Goal: Browse casually: Explore the website without a specific task or goal

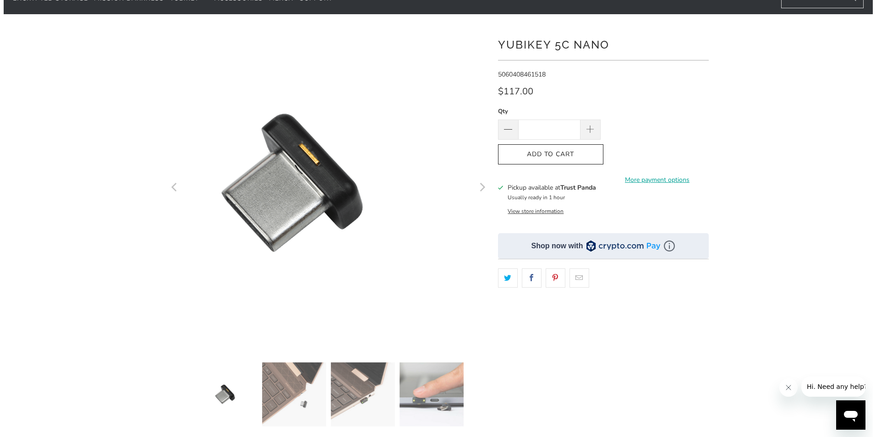
scroll to position [137, 0]
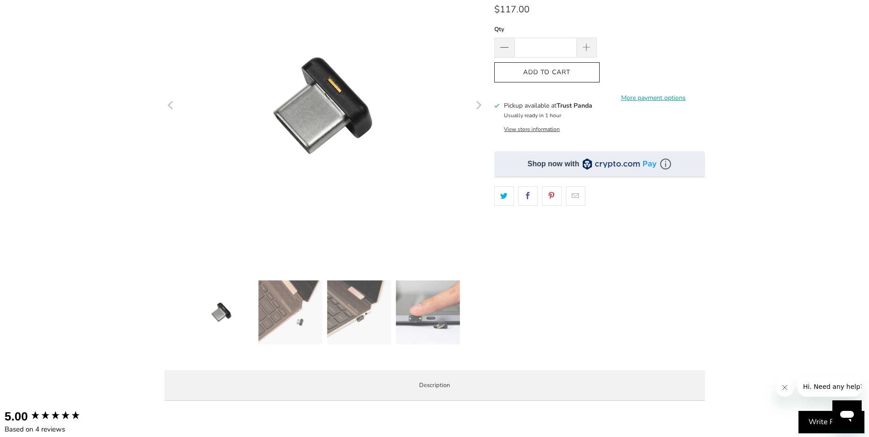
click at [289, 333] on img at bounding box center [290, 312] width 64 height 64
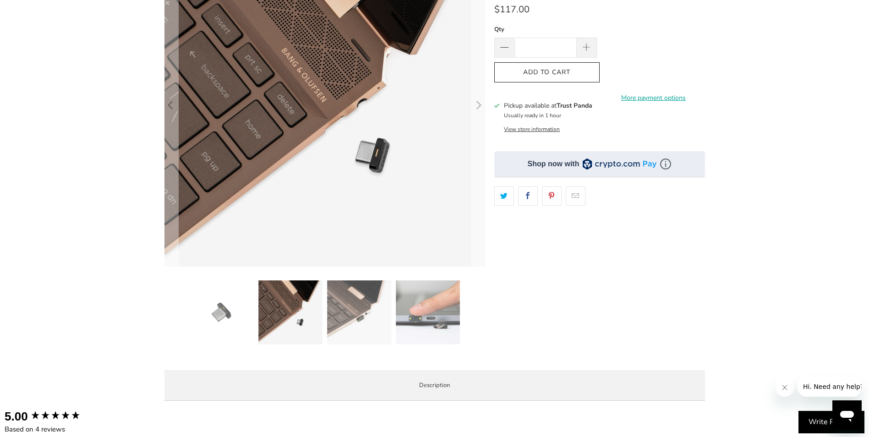
click at [353, 311] on img at bounding box center [359, 312] width 64 height 64
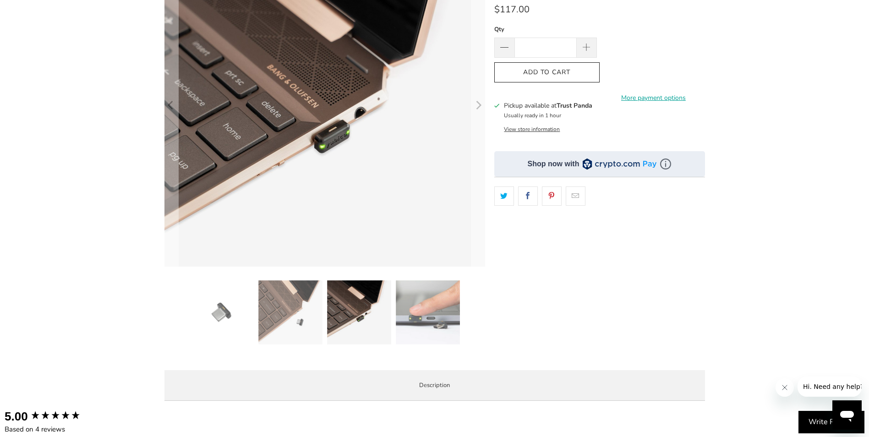
click at [419, 298] on img at bounding box center [428, 312] width 64 height 64
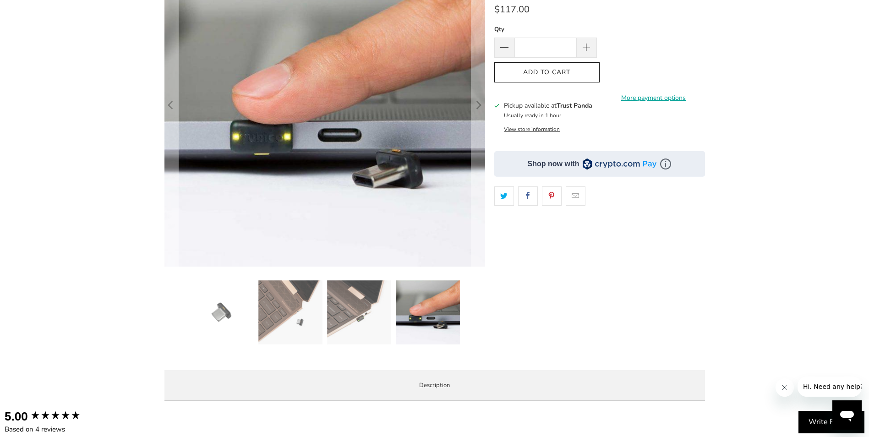
click at [371, 302] on img at bounding box center [359, 312] width 64 height 64
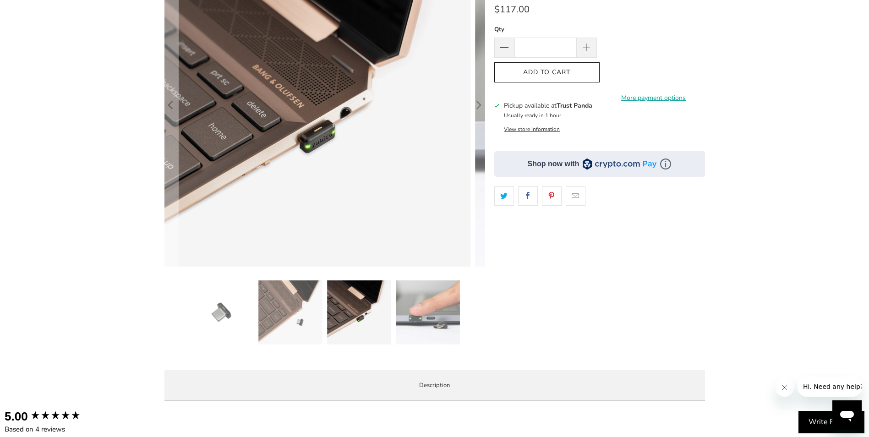
click at [317, 302] on img at bounding box center [290, 312] width 64 height 64
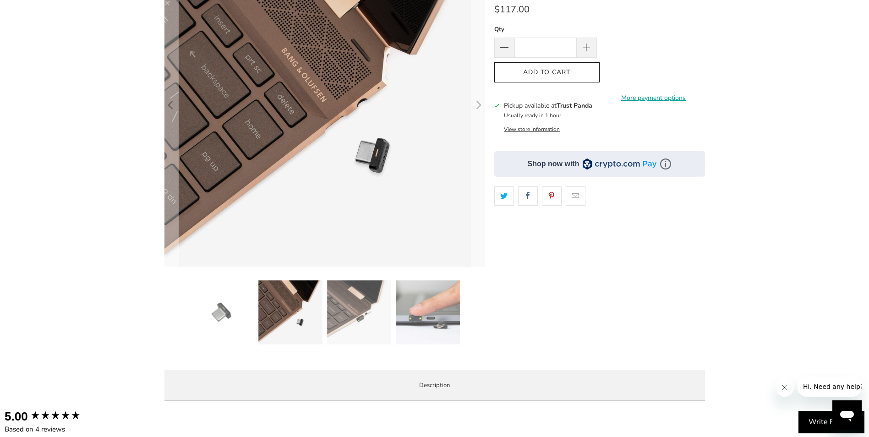
click at [260, 300] on img at bounding box center [290, 312] width 64 height 64
click at [288, 296] on img at bounding box center [290, 312] width 64 height 64
click at [269, 297] on img at bounding box center [290, 312] width 64 height 64
click at [259, 303] on img at bounding box center [290, 312] width 64 height 64
click at [535, 128] on button "View store information" at bounding box center [532, 129] width 56 height 7
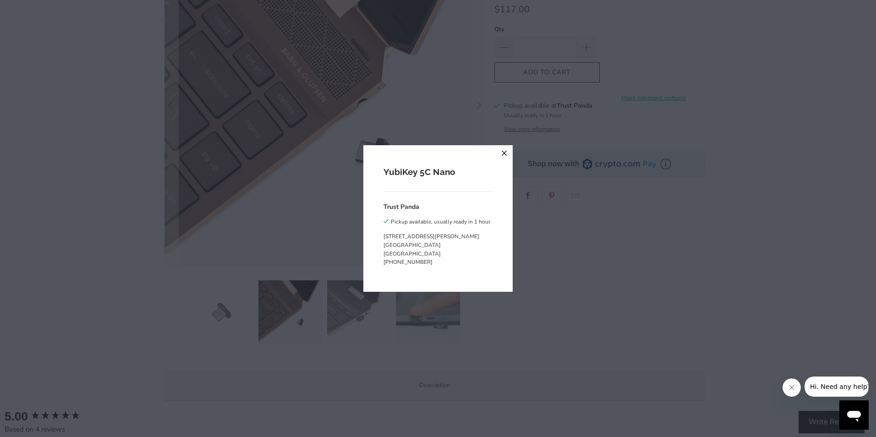
drag, startPoint x: 385, startPoint y: 236, endPoint x: 447, endPoint y: 248, distance: 62.9
click at [447, 248] on p "19 David Avenue North Ryde NSW 2113 Australia" at bounding box center [436, 245] width 107 height 26
copy p "19 David Avenue North Ryde NSW 2113"
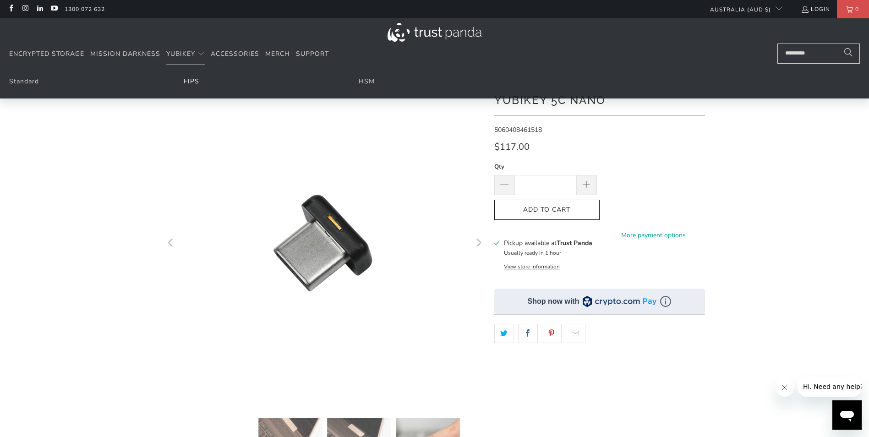
click at [188, 80] on link "FIPS" at bounding box center [192, 81] width 16 height 9
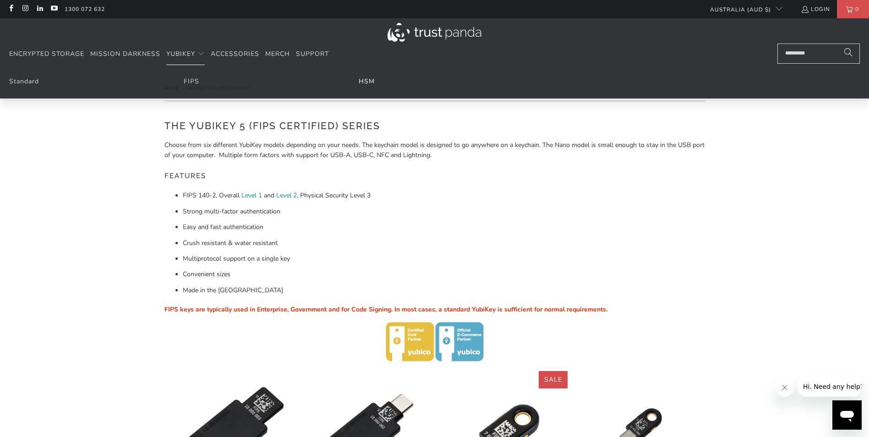
click at [367, 78] on link "HSM" at bounding box center [367, 81] width 16 height 9
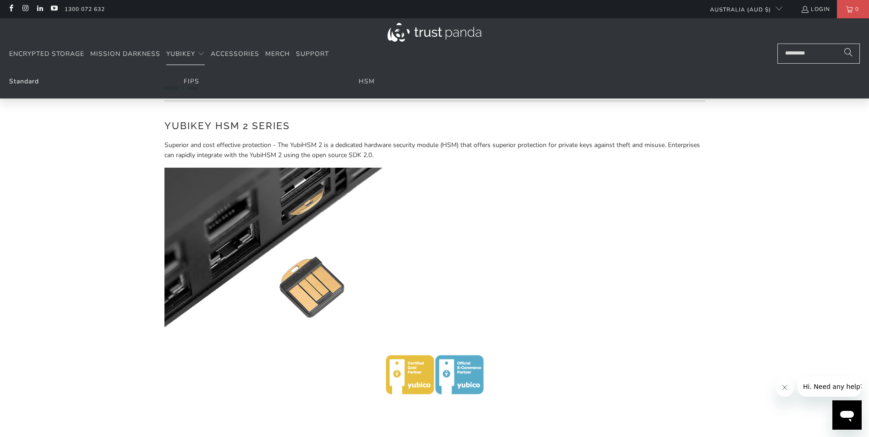
click at [31, 81] on link "Standard" at bounding box center [24, 81] width 30 height 9
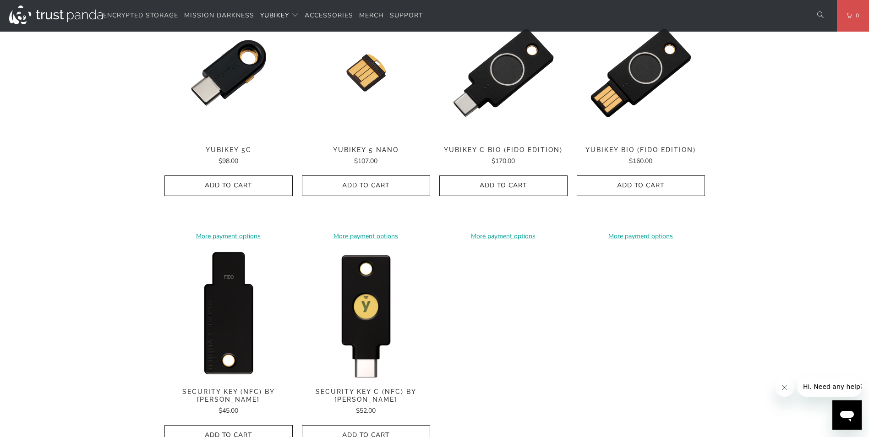
scroll to position [641, 0]
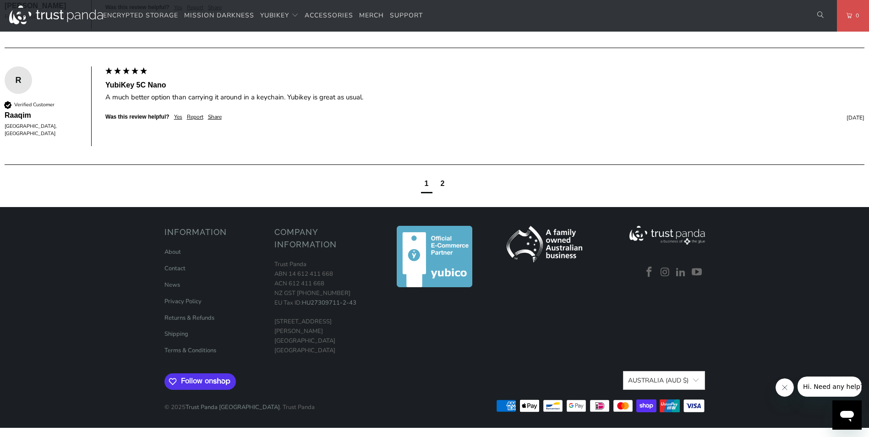
scroll to position [1068, 0]
click at [175, 250] on link "About" at bounding box center [172, 252] width 16 height 8
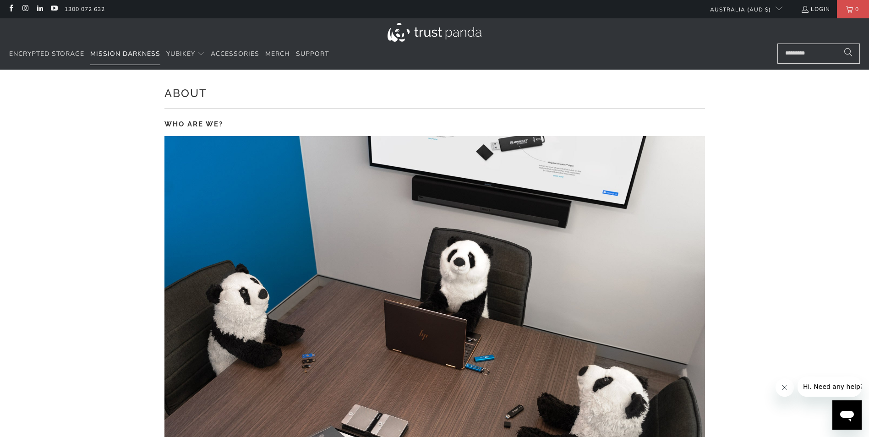
click at [146, 56] on span "Mission Darkness" at bounding box center [125, 53] width 70 height 9
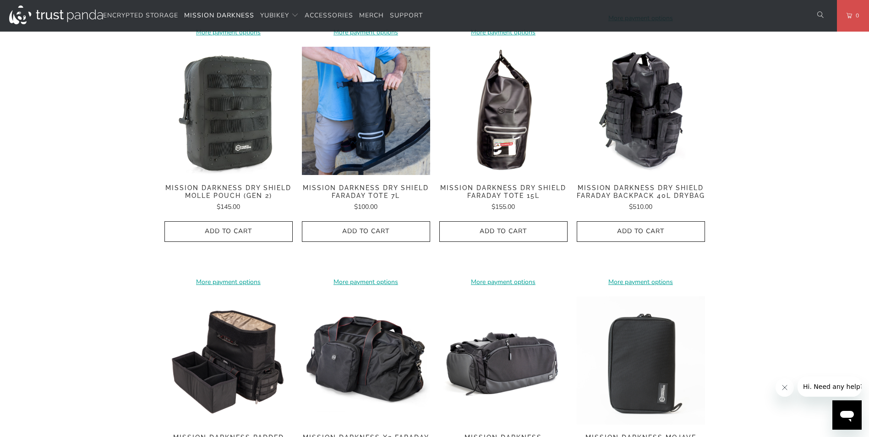
scroll to position [779, 0]
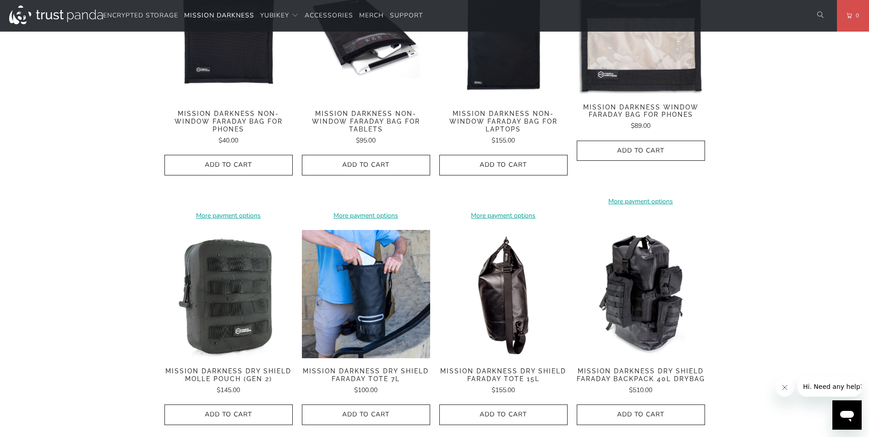
click at [489, 275] on img at bounding box center [503, 294] width 128 height 128
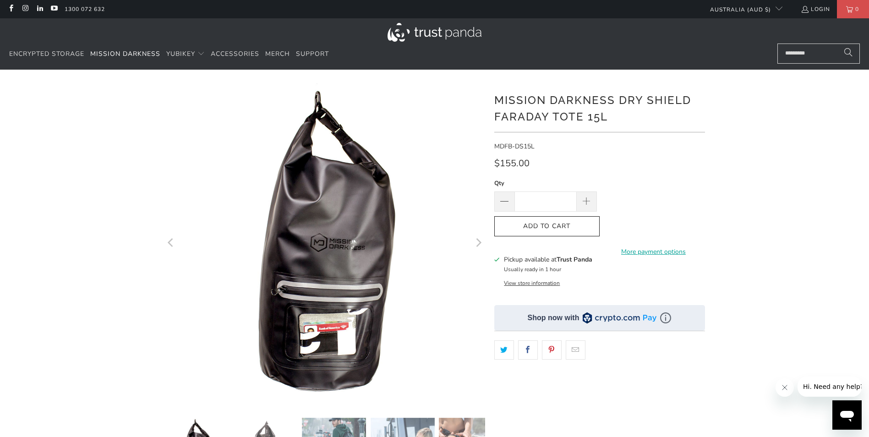
click at [481, 244] on icon "Next" at bounding box center [478, 243] width 5 height 9
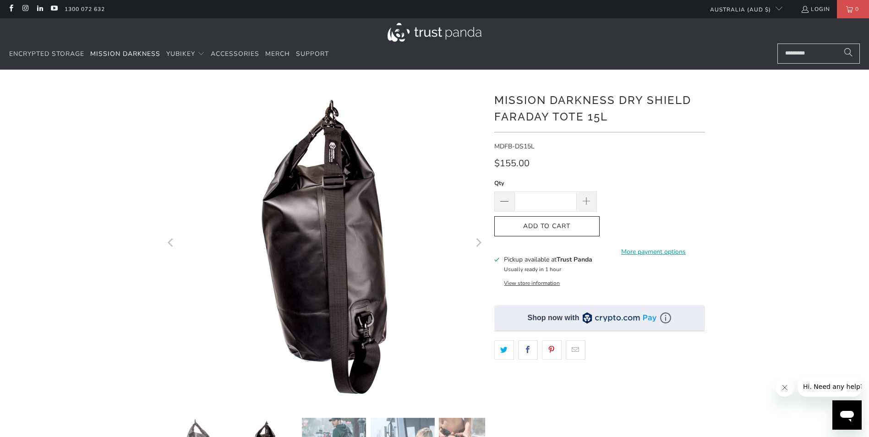
click at [481, 244] on icon "Next" at bounding box center [478, 243] width 5 height 9
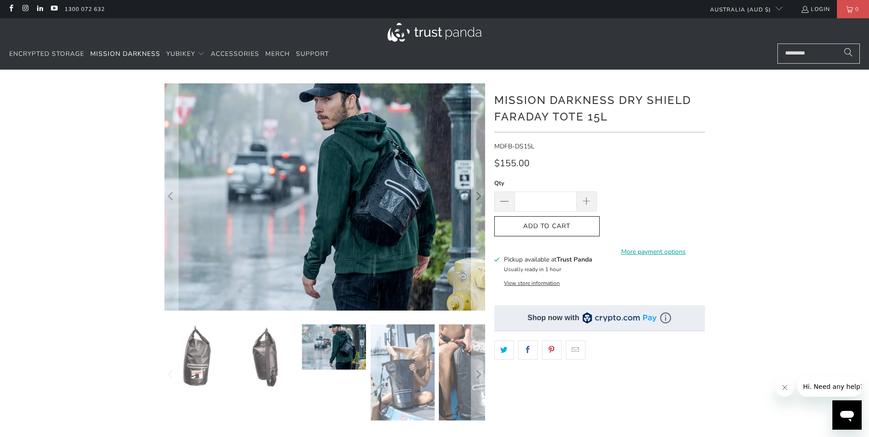
click at [479, 197] on icon "Next" at bounding box center [478, 196] width 5 height 9
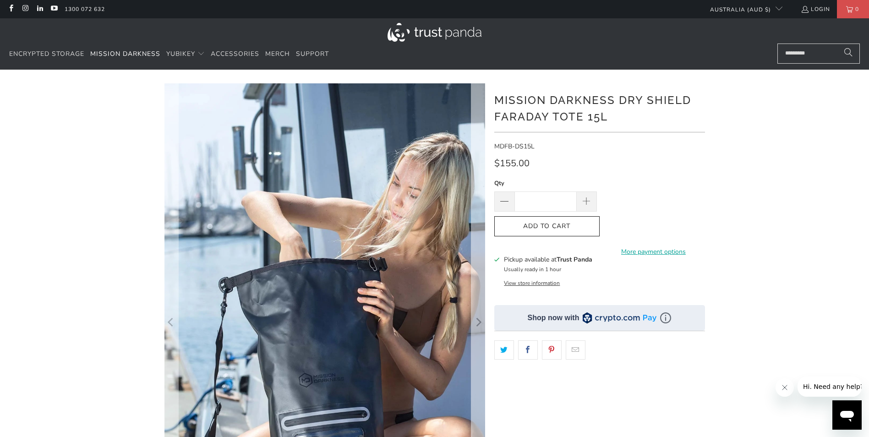
click at [479, 197] on icon "Next" at bounding box center [478, 323] width 9 height 289
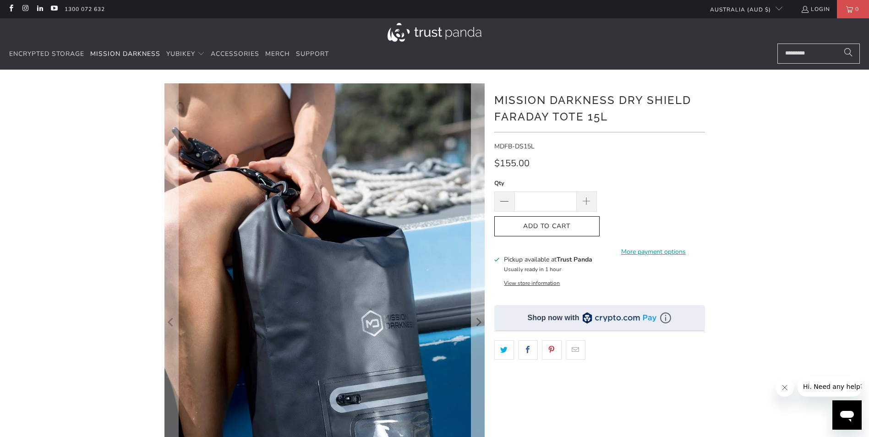
click at [479, 197] on icon "Next" at bounding box center [478, 323] width 9 height 289
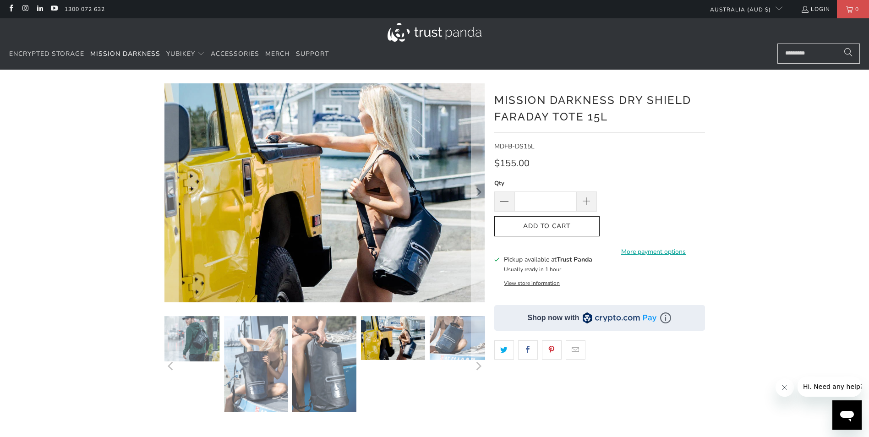
click at [479, 197] on icon "Next" at bounding box center [478, 192] width 9 height 131
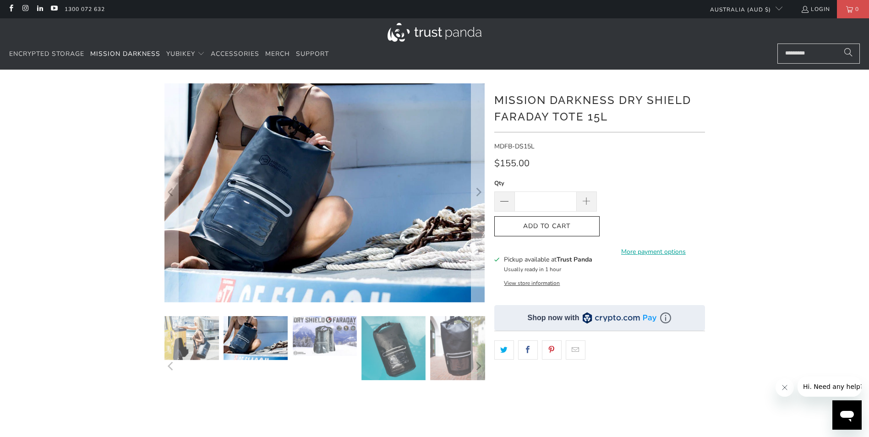
click at [479, 197] on icon "Next" at bounding box center [478, 192] width 9 height 131
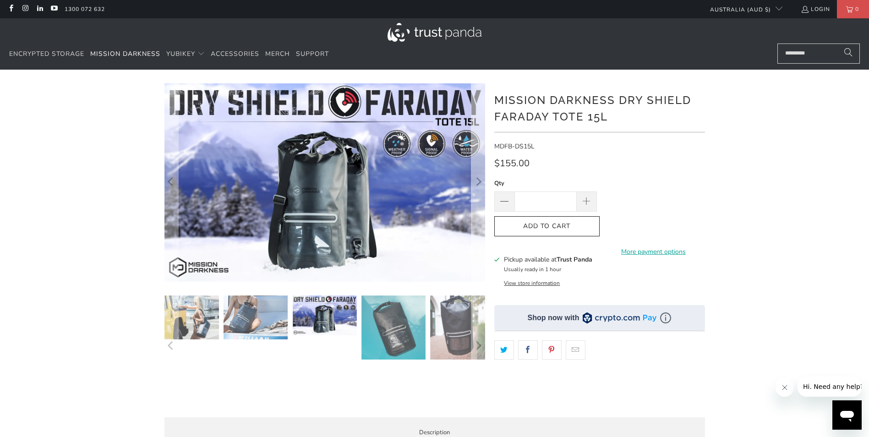
click at [479, 197] on icon "Next" at bounding box center [478, 182] width 9 height 119
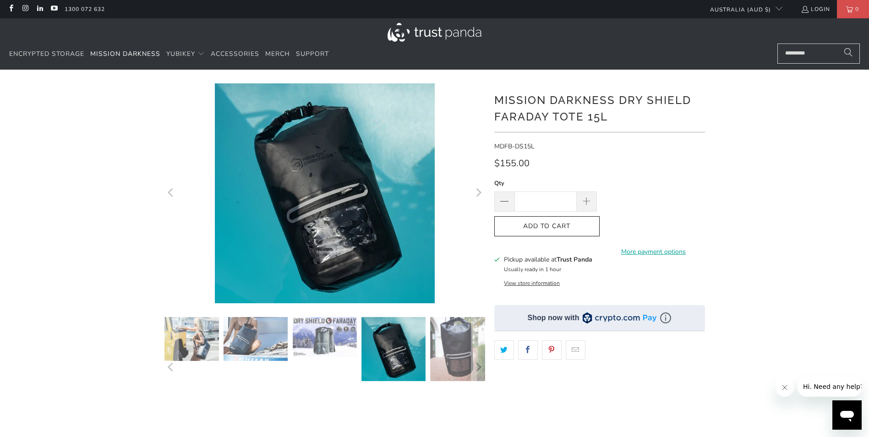
click at [171, 191] on icon "Previous" at bounding box center [171, 193] width 9 height 132
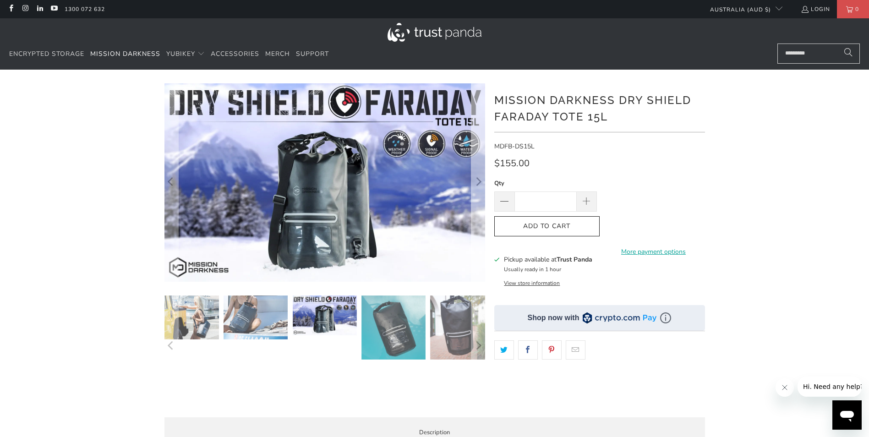
click at [478, 180] on icon "Next" at bounding box center [478, 182] width 9 height 119
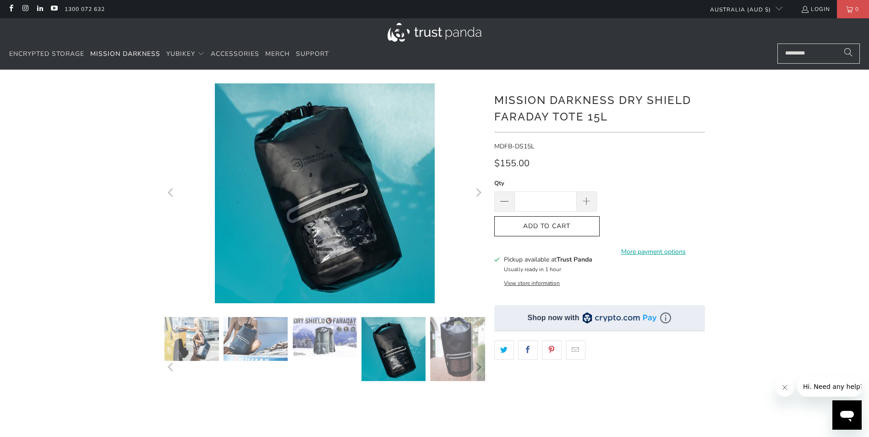
click at [478, 180] on icon "Next" at bounding box center [478, 193] width 9 height 132
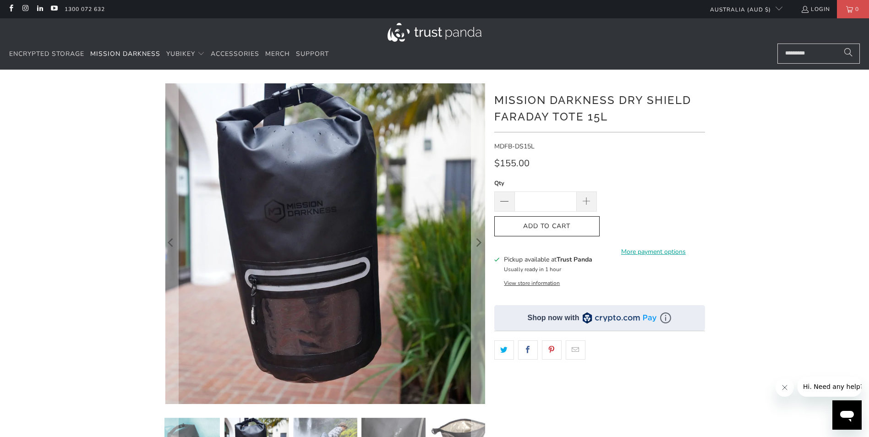
click at [478, 180] on icon "Next" at bounding box center [478, 243] width 9 height 192
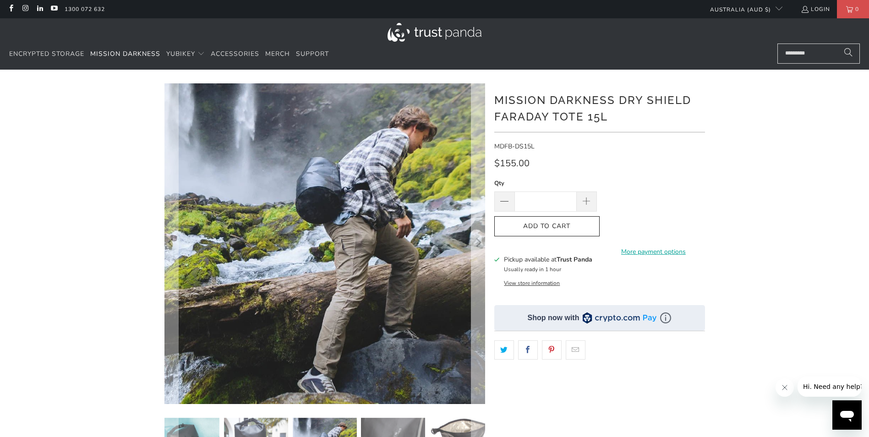
click at [478, 180] on icon "Next" at bounding box center [478, 243] width 9 height 192
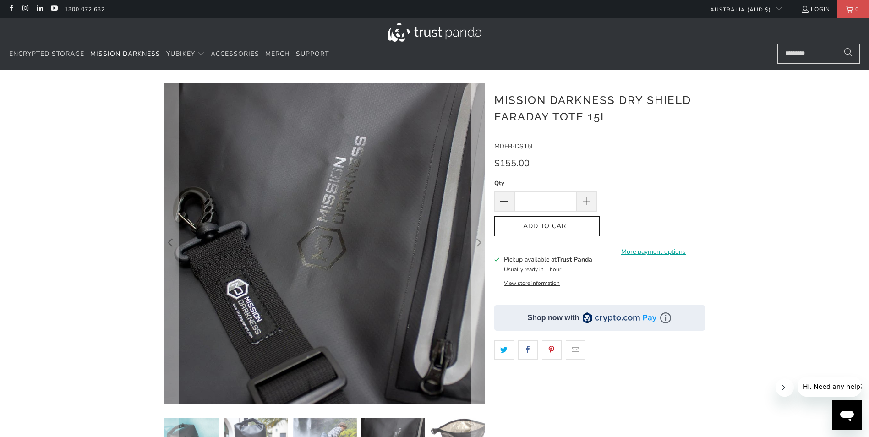
click at [478, 180] on icon "Next" at bounding box center [478, 243] width 9 height 192
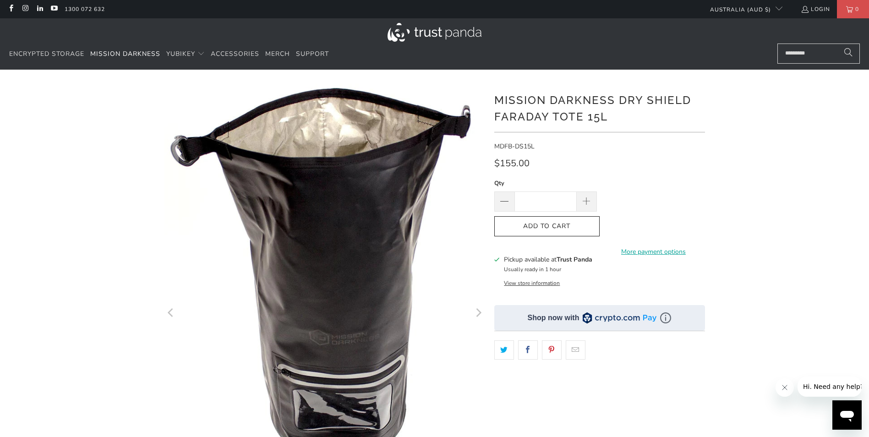
click at [478, 180] on icon "Next" at bounding box center [478, 313] width 9 height 277
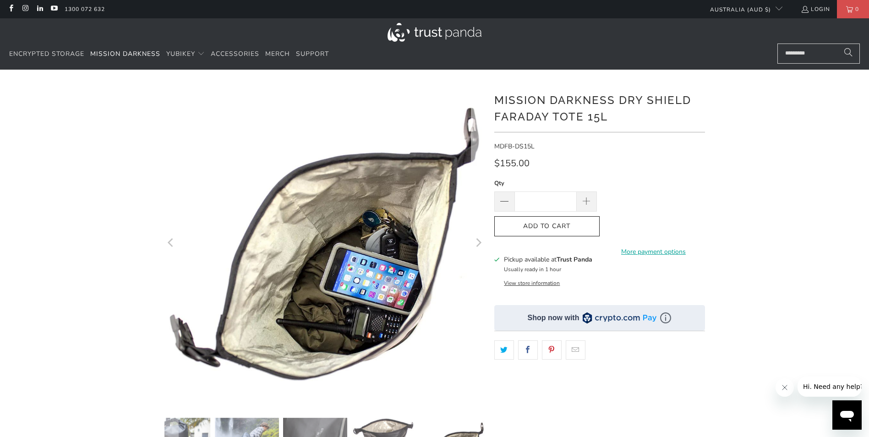
click at [478, 180] on icon "Next" at bounding box center [478, 243] width 9 height 192
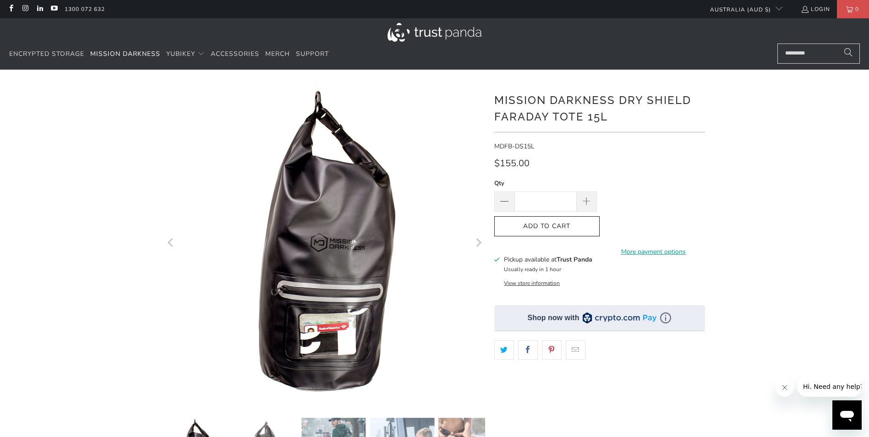
click at [478, 180] on icon "Next" at bounding box center [478, 243] width 9 height 192
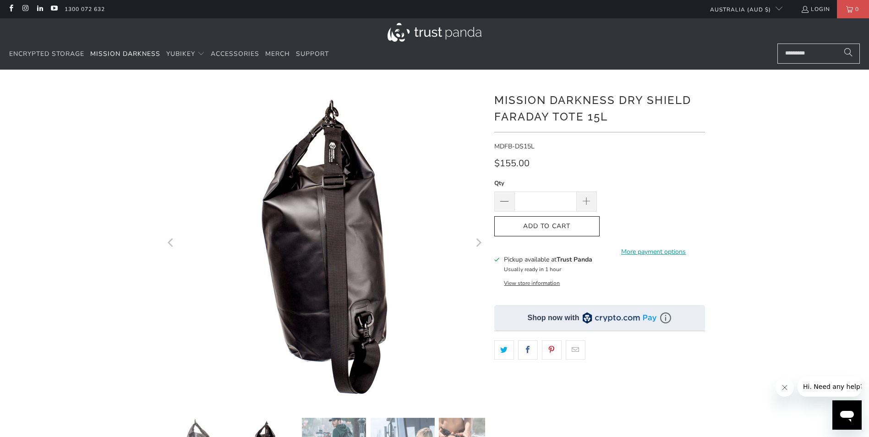
click at [478, 180] on icon "Next" at bounding box center [478, 243] width 9 height 192
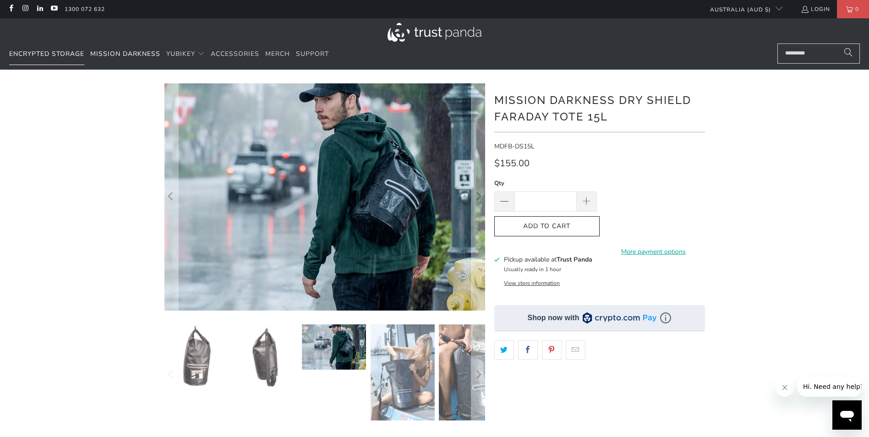
click at [34, 51] on span "Encrypted Storage" at bounding box center [46, 53] width 75 height 9
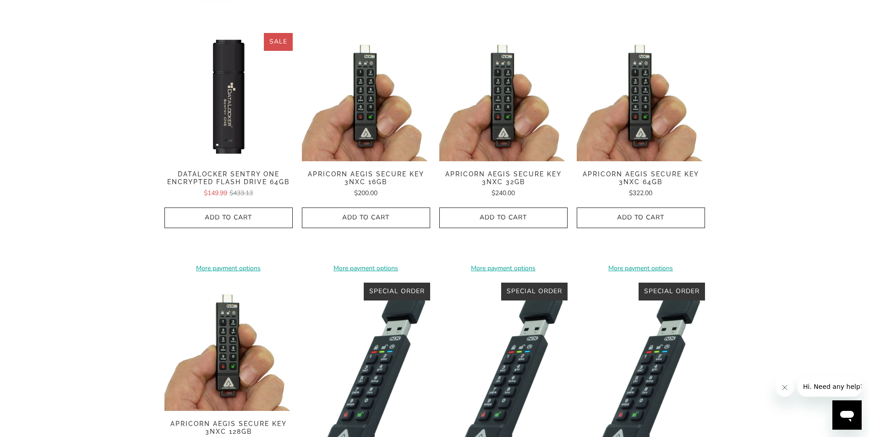
scroll to position [275, 0]
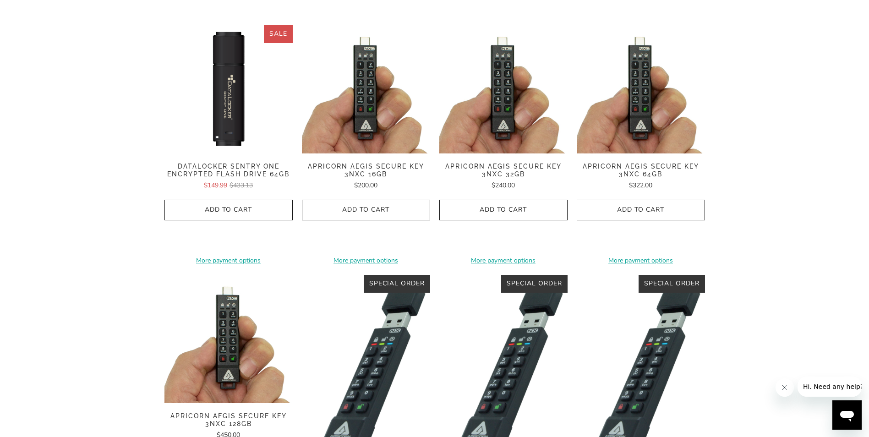
click at [228, 101] on img at bounding box center [228, 89] width 128 height 128
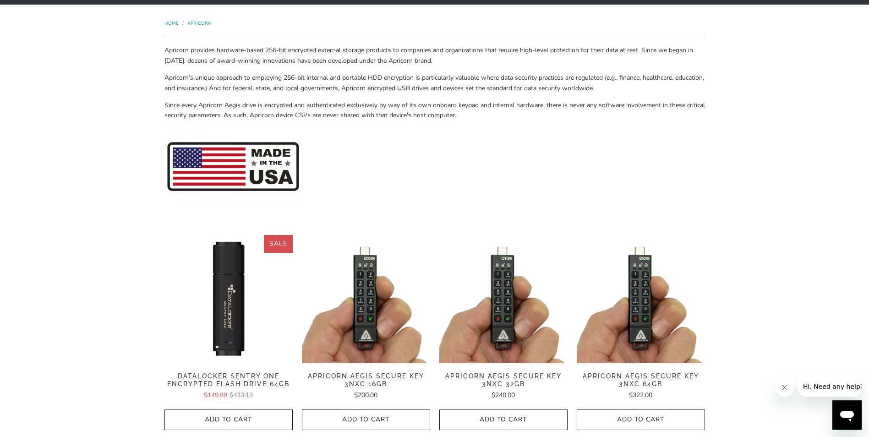
scroll to position [0, 0]
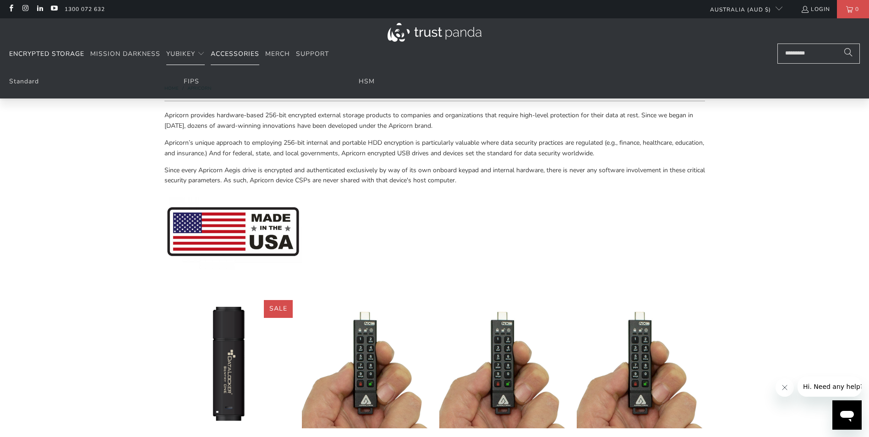
click at [226, 52] on span "Accessories" at bounding box center [235, 53] width 49 height 9
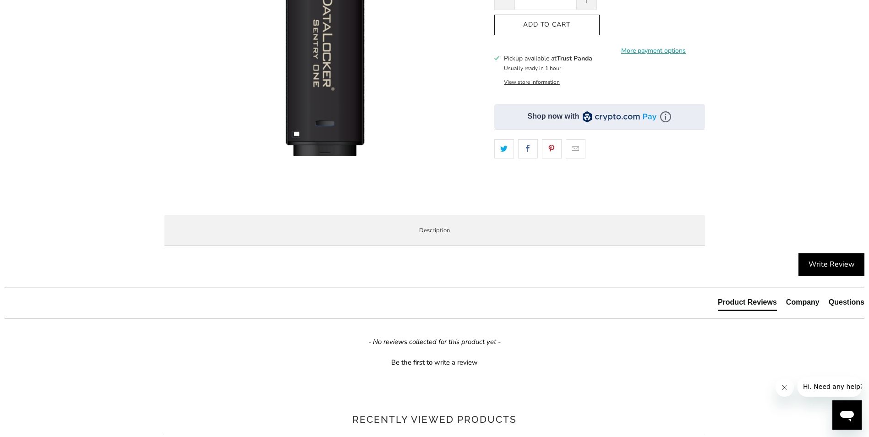
scroll to position [550, 0]
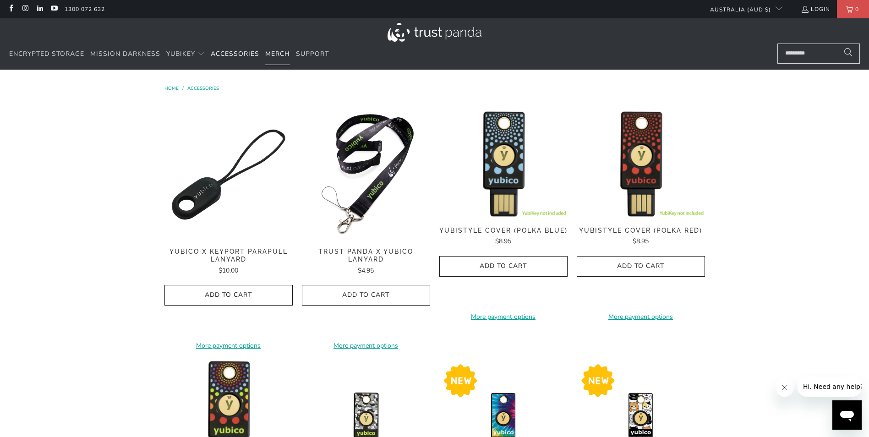
click at [271, 51] on span "Merch" at bounding box center [277, 53] width 25 height 9
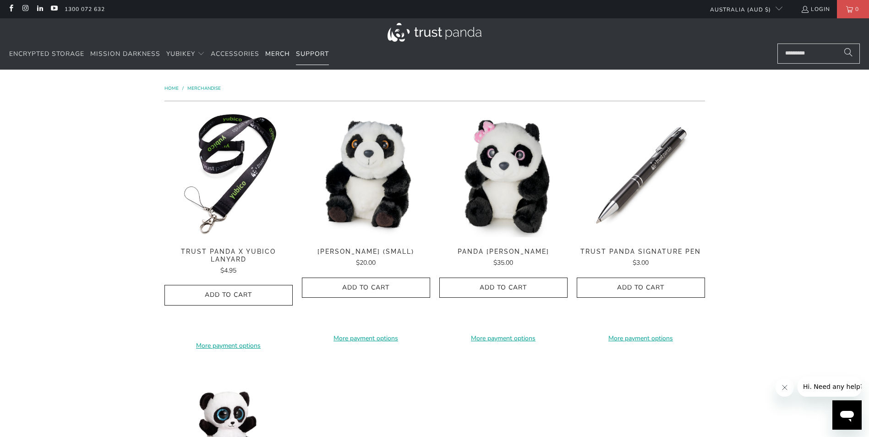
click at [312, 49] on span "Support" at bounding box center [312, 53] width 33 height 9
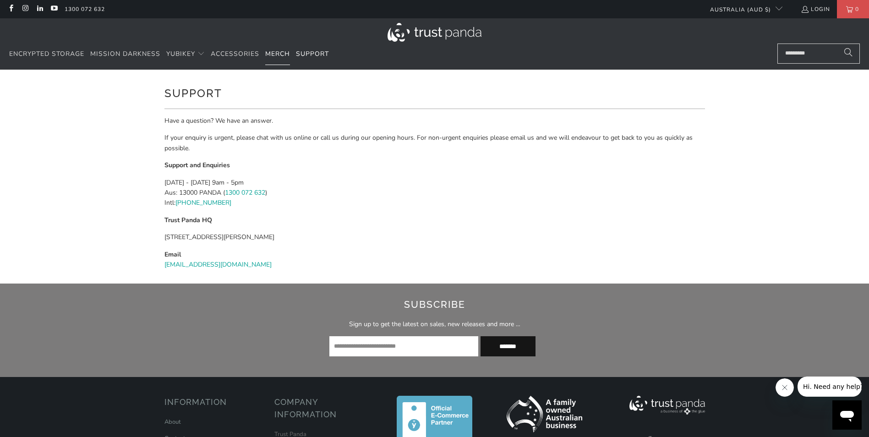
click at [268, 51] on span "Merch" at bounding box center [277, 53] width 25 height 9
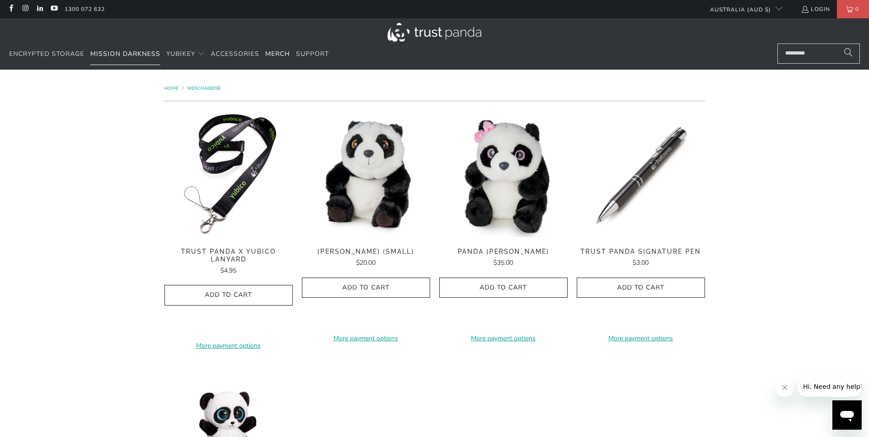
click at [98, 49] on link "Mission Darkness" at bounding box center [125, 55] width 70 height 22
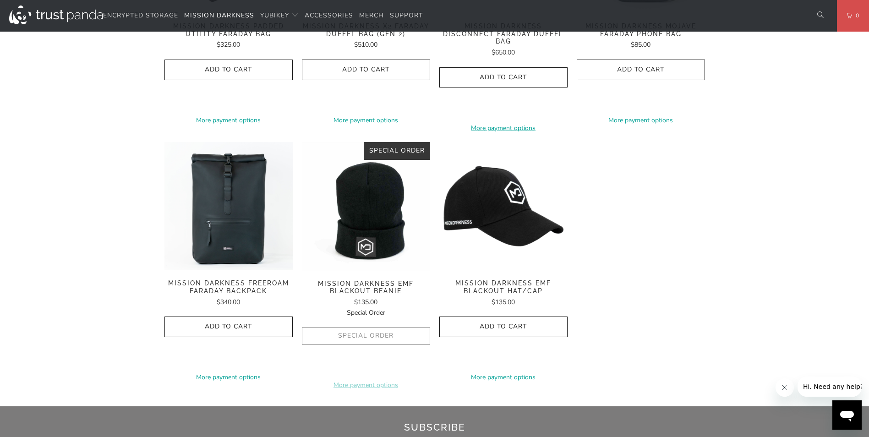
scroll to position [1374, 0]
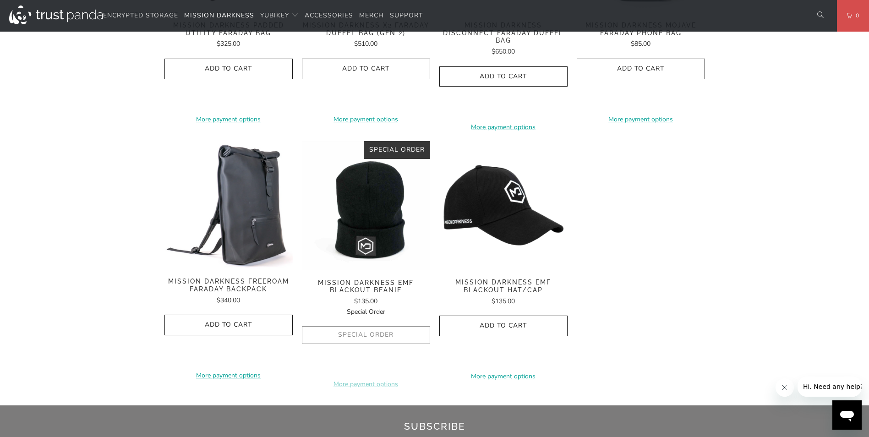
click at [250, 200] on img at bounding box center [228, 204] width 128 height 127
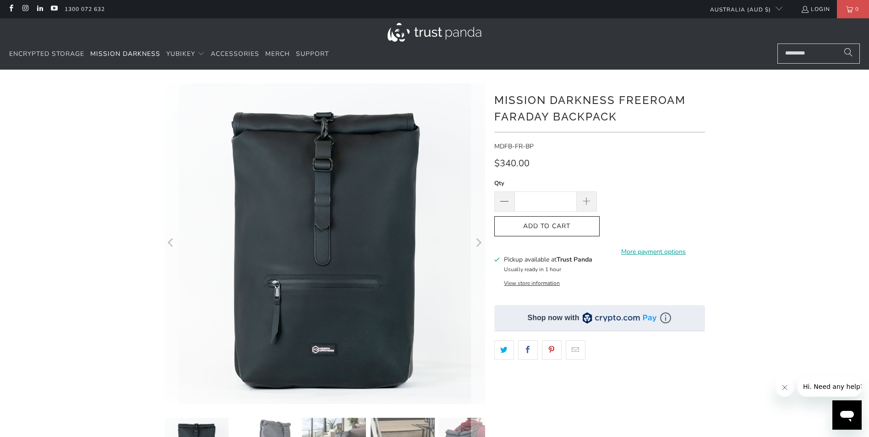
click at [480, 246] on icon "Next" at bounding box center [478, 243] width 9 height 192
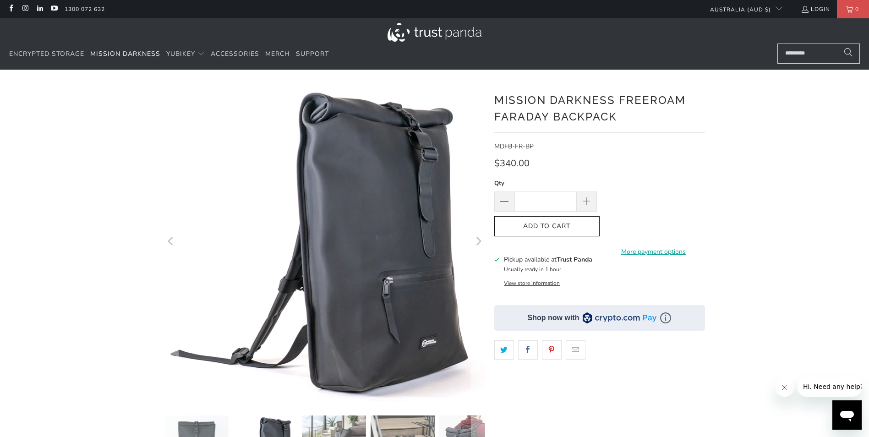
click at [480, 246] on icon "Next" at bounding box center [478, 242] width 9 height 191
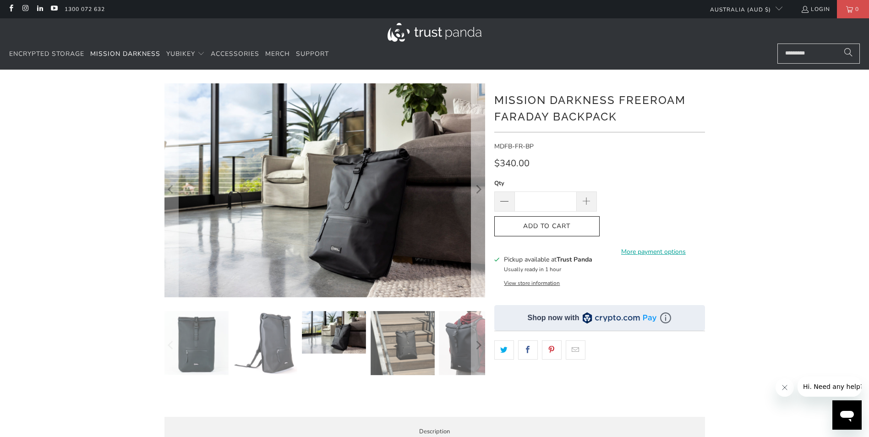
click at [475, 188] on icon "Next" at bounding box center [478, 190] width 9 height 128
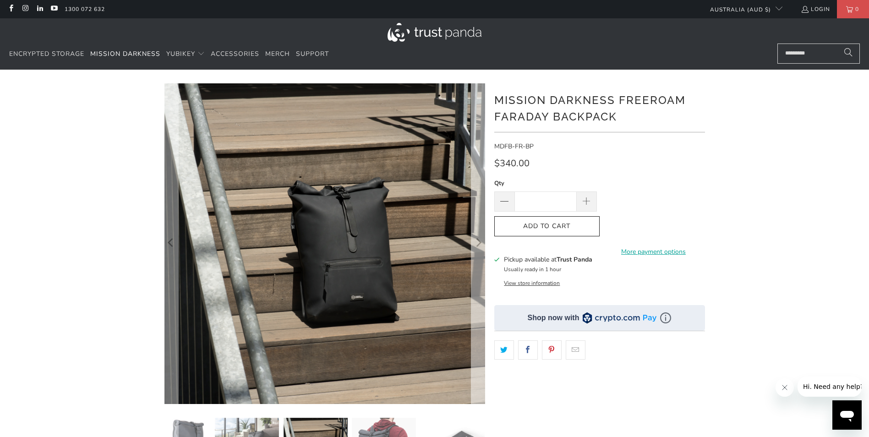
click at [475, 188] on icon "Next" at bounding box center [478, 243] width 9 height 192
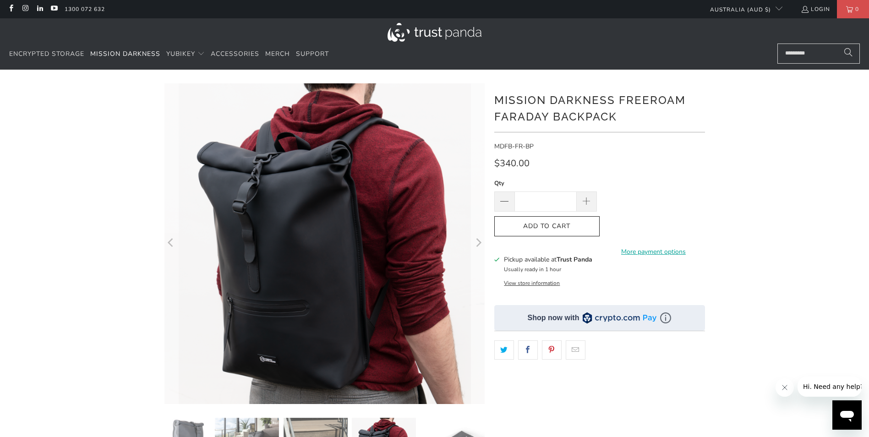
click at [475, 188] on icon "Next" at bounding box center [478, 243] width 9 height 192
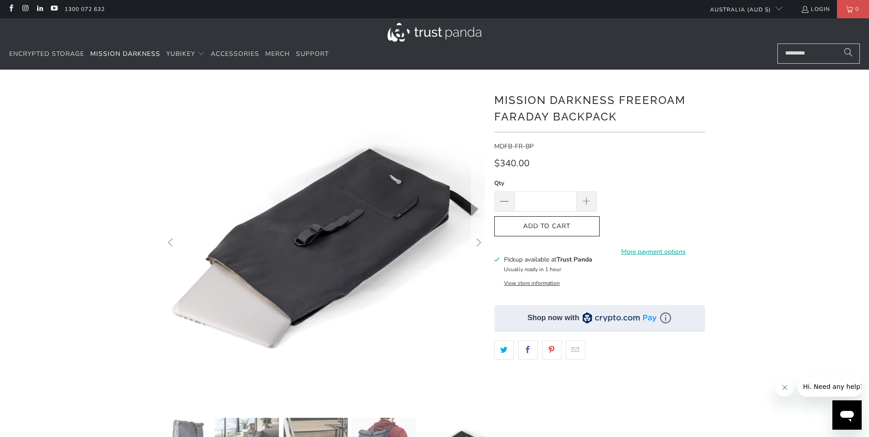
click at [475, 188] on icon "Next" at bounding box center [478, 243] width 9 height 192
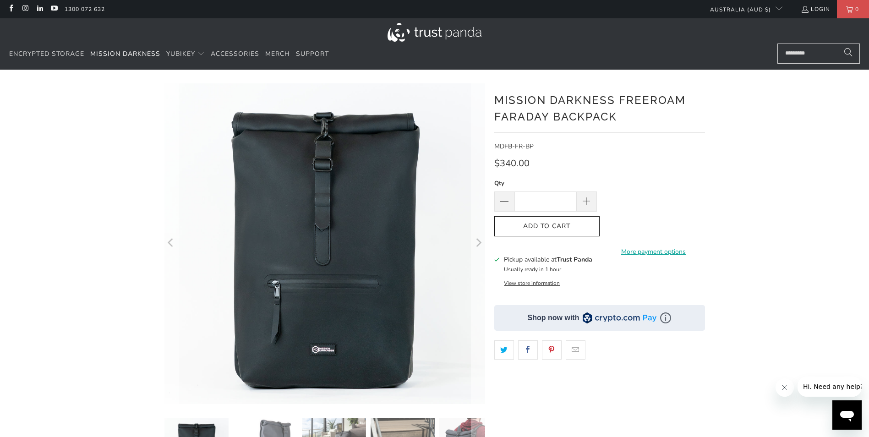
click at [475, 243] on icon "Next" at bounding box center [478, 243] width 9 height 192
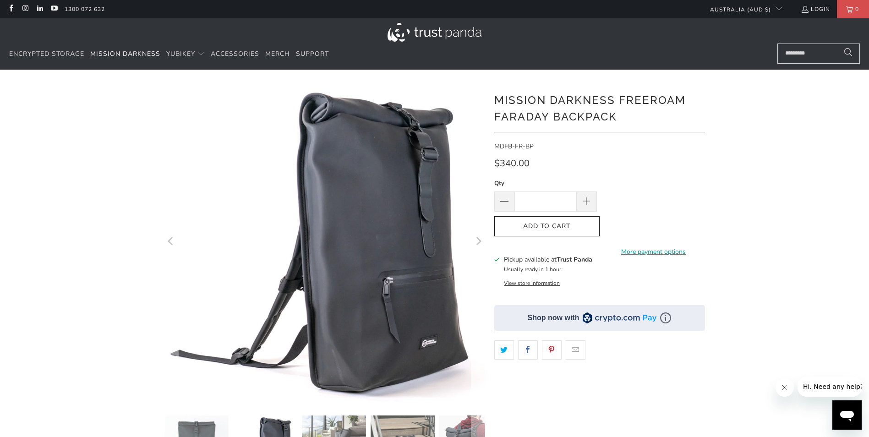
click at [475, 243] on icon "Next" at bounding box center [478, 242] width 9 height 191
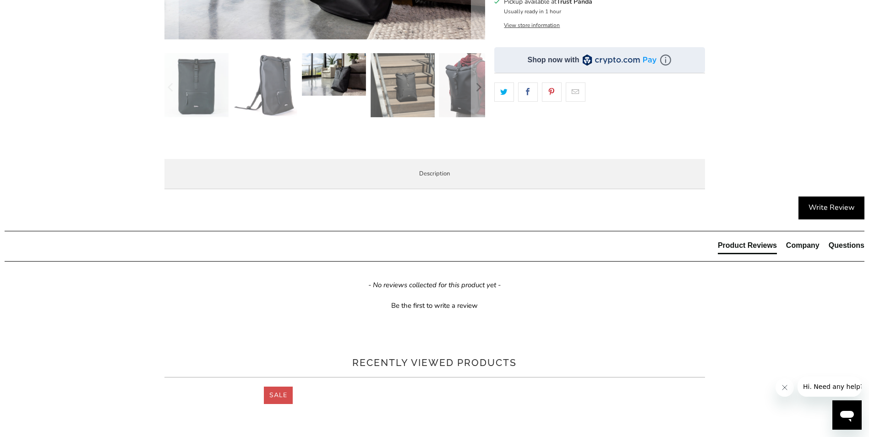
scroll to position [275, 0]
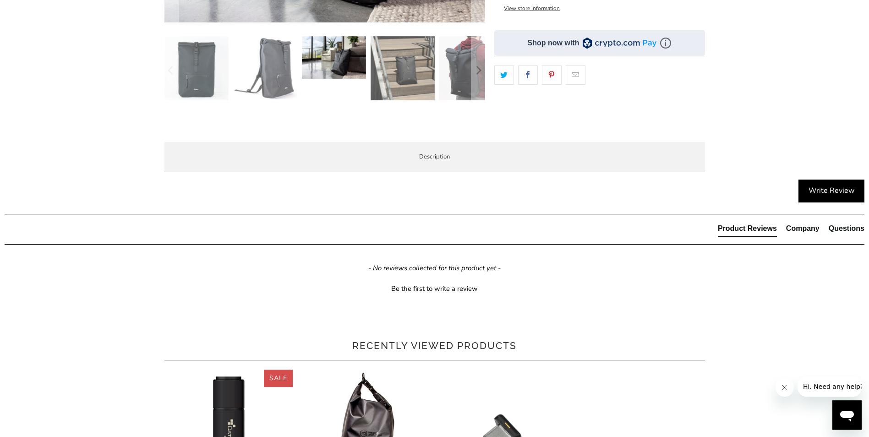
click at [0, 0] on span "Demo Videos" at bounding box center [0, 0] width 0 height 0
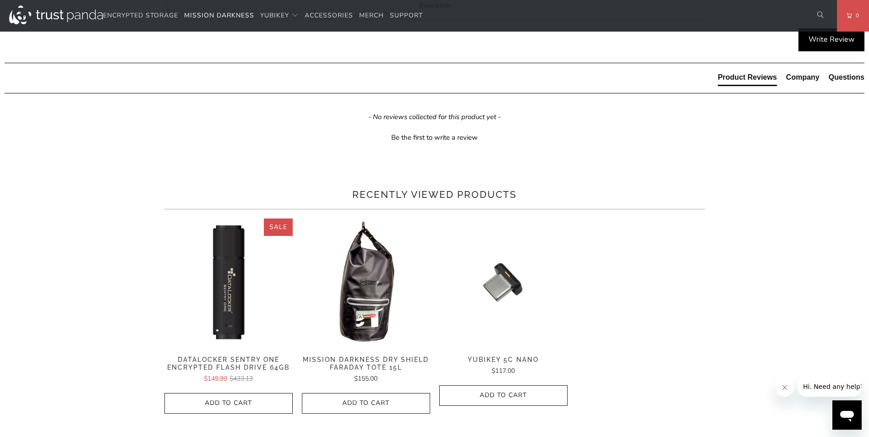
scroll to position [412, 0]
